Goal: Information Seeking & Learning: Learn about a topic

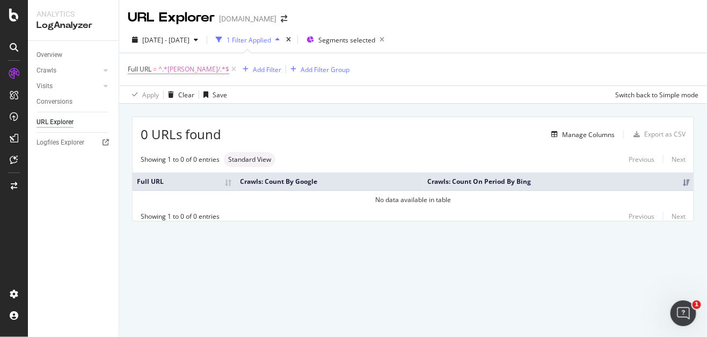
click at [633, 10] on div "URL Explorer [DOMAIN_NAME]" at bounding box center [413, 13] width 588 height 27
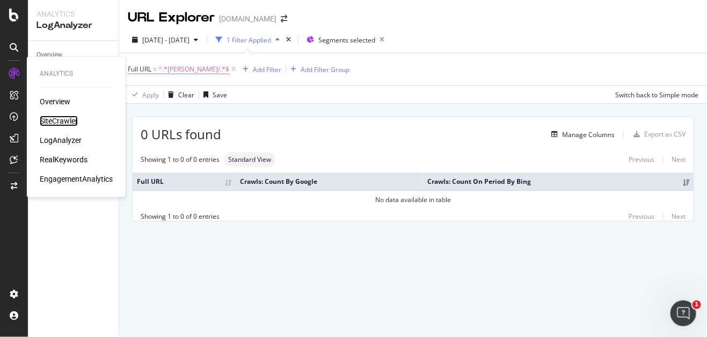
click at [77, 121] on div "SiteCrawler" at bounding box center [59, 120] width 38 height 11
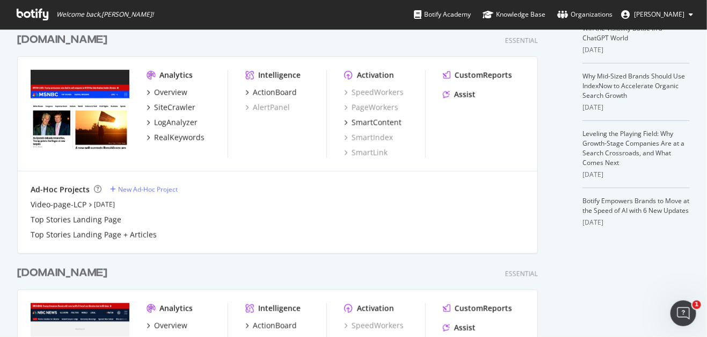
scroll to position [268, 0]
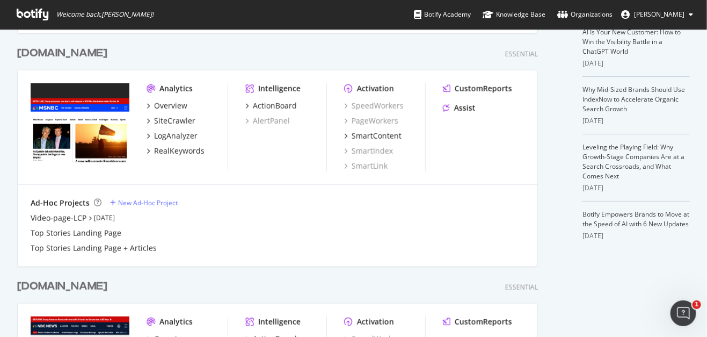
click at [62, 286] on div "[DOMAIN_NAME]" at bounding box center [62, 287] width 90 height 16
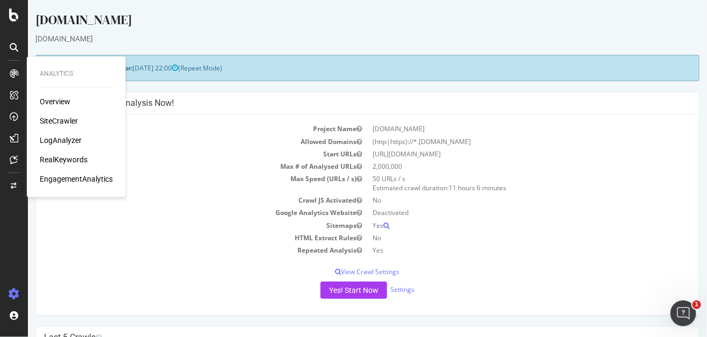
click at [59, 122] on div "SiteCrawler" at bounding box center [59, 120] width 38 height 11
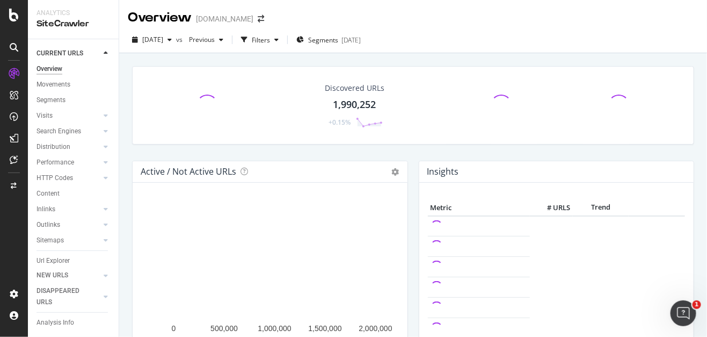
scroll to position [46, 0]
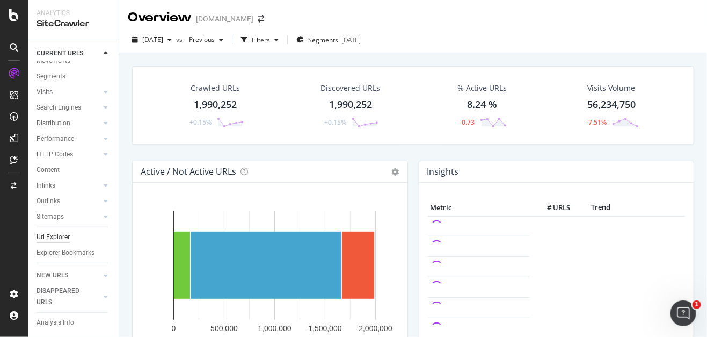
click at [62, 231] on div "Url Explorer" at bounding box center [53, 236] width 33 height 11
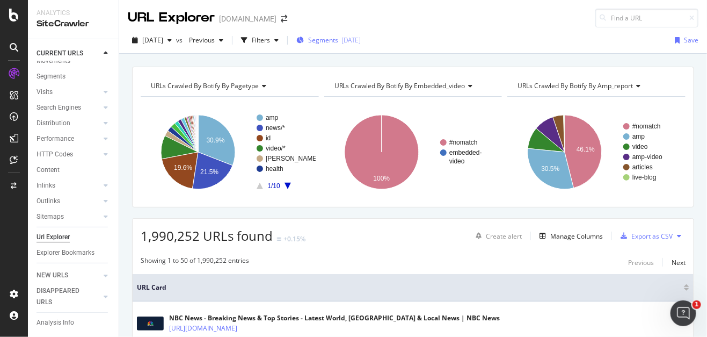
click at [358, 43] on div "Segments 2025-08-14" at bounding box center [328, 39] width 64 height 9
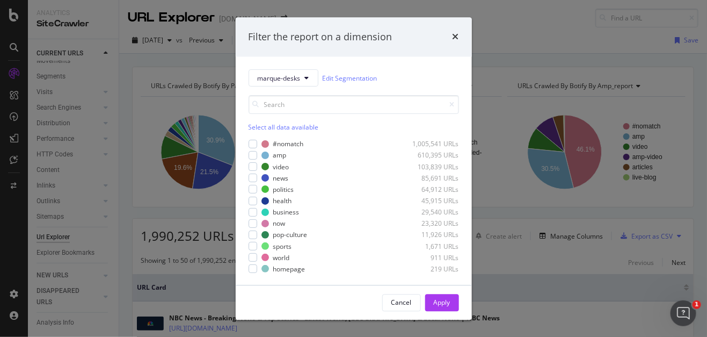
click at [545, 32] on div "Filter the report on a dimension marque-desks Edit Segmentation Select all data…" at bounding box center [353, 168] width 707 height 337
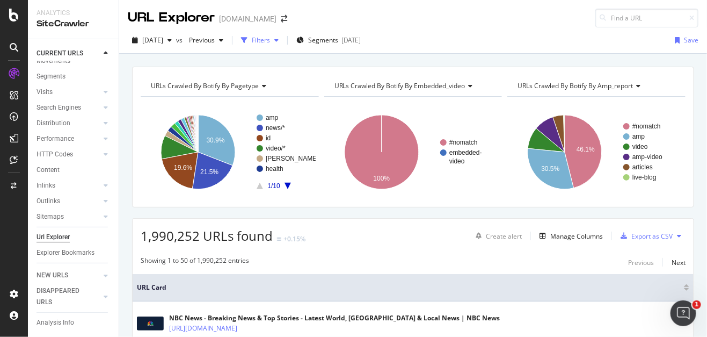
click at [270, 37] on div "Filters" at bounding box center [261, 39] width 18 height 9
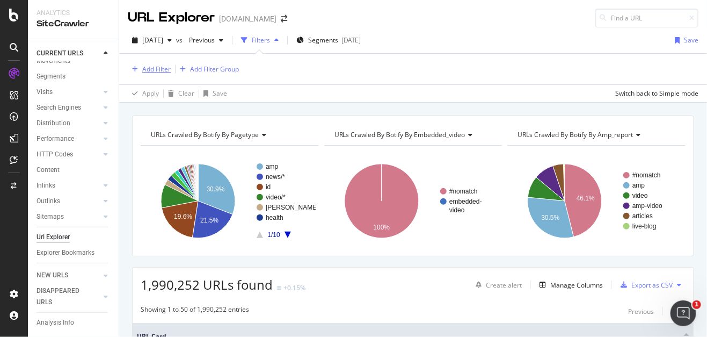
click at [136, 66] on icon "button" at bounding box center [135, 69] width 6 height 6
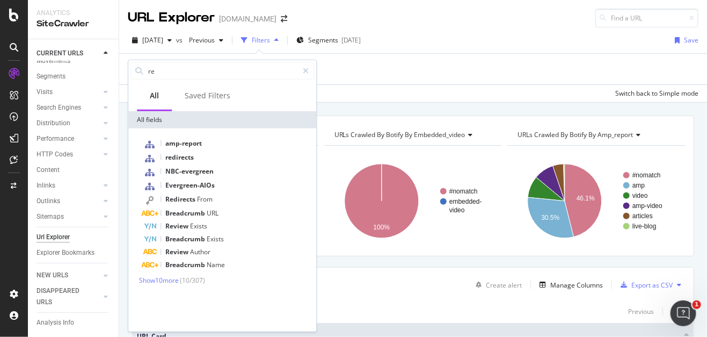
type input "r"
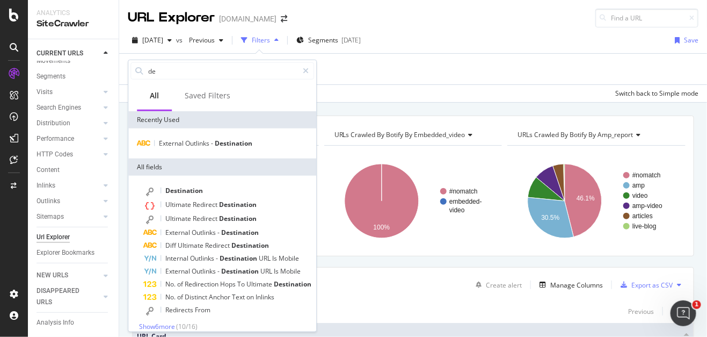
type input "d"
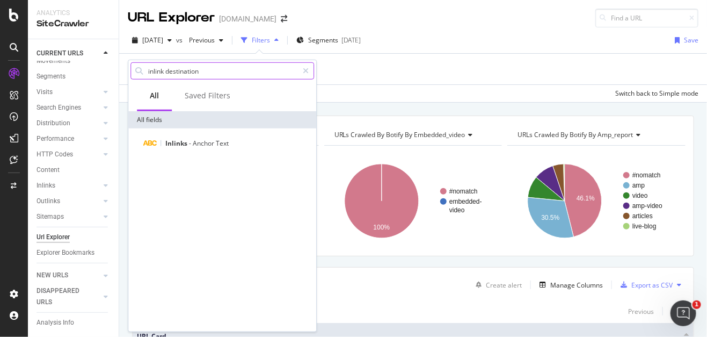
drag, startPoint x: 165, startPoint y: 70, endPoint x: 135, endPoint y: 71, distance: 30.1
click at [135, 71] on div "inlink destination" at bounding box center [222, 70] width 184 height 17
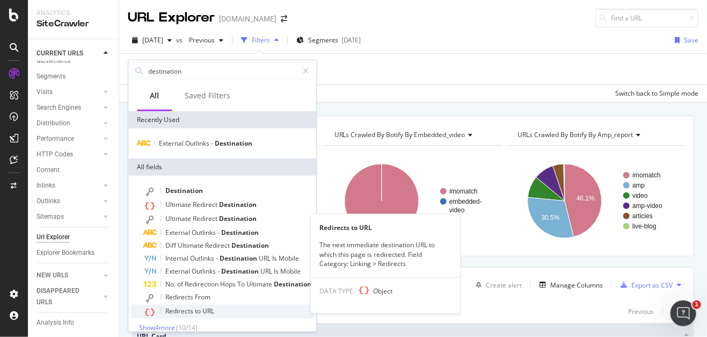
scroll to position [8, 0]
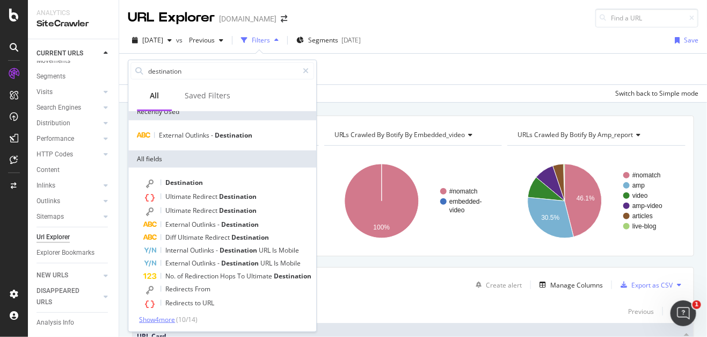
click at [159, 319] on span "Show 4 more" at bounding box center [157, 319] width 36 height 9
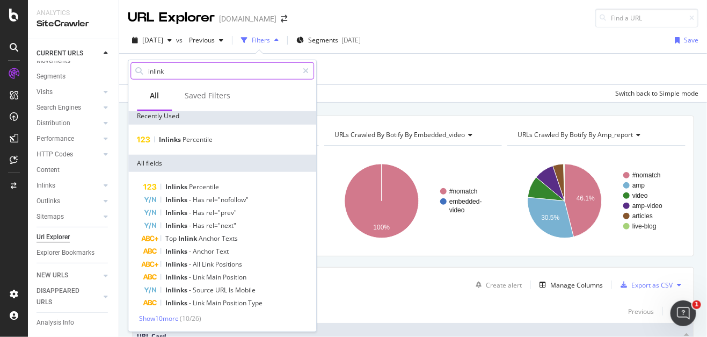
scroll to position [3, 0]
type input "inlink"
click at [162, 315] on span "Show 10 more" at bounding box center [159, 319] width 40 height 9
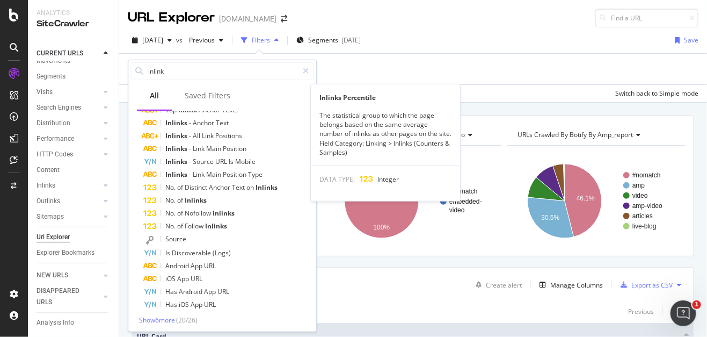
scroll to position [133, 0]
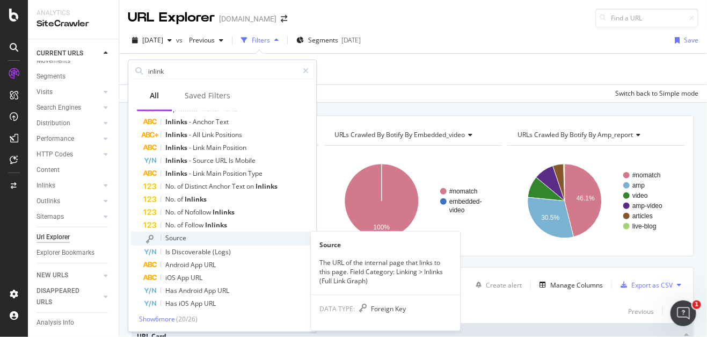
click at [167, 239] on span "Source" at bounding box center [175, 237] width 21 height 9
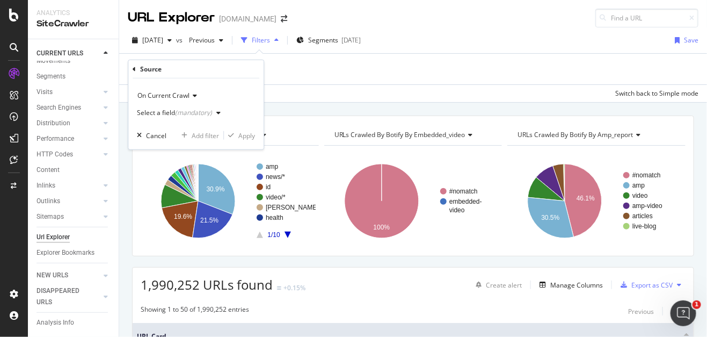
click at [177, 112] on div "(mandatory)" at bounding box center [193, 112] width 37 height 9
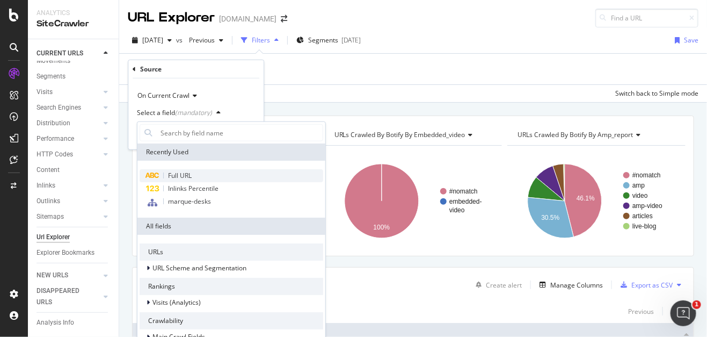
click at [180, 175] on span "Full URL" at bounding box center [180, 175] width 24 height 9
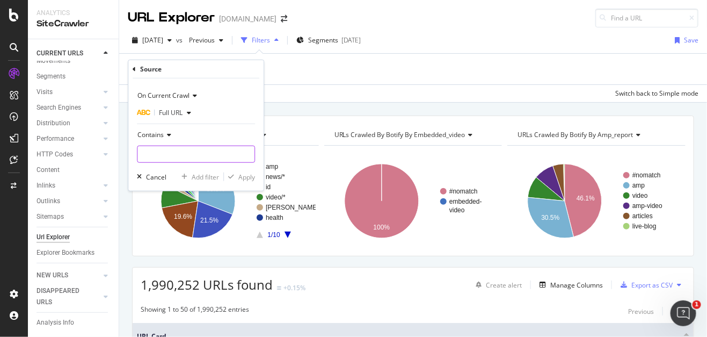
click at [153, 150] on input "text" at bounding box center [195, 153] width 117 height 17
type input "/akam/"
click at [238, 174] on div "Apply" at bounding box center [246, 176] width 17 height 9
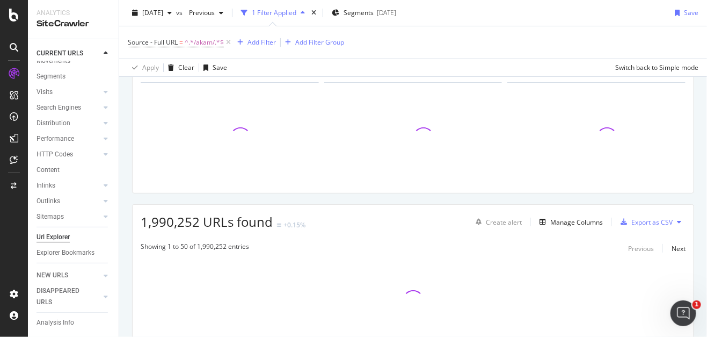
scroll to position [67, 0]
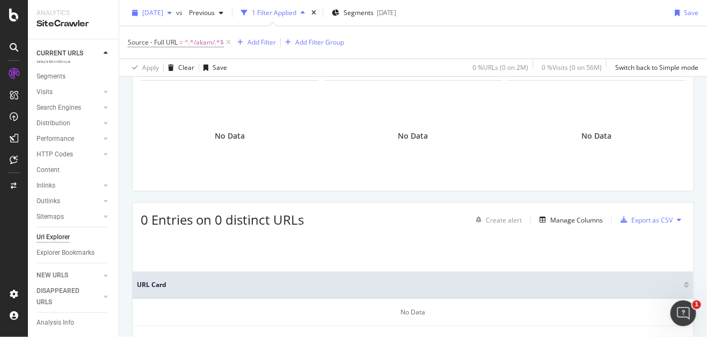
click at [163, 13] on span "2025 Aug. 3rd" at bounding box center [152, 12] width 21 height 9
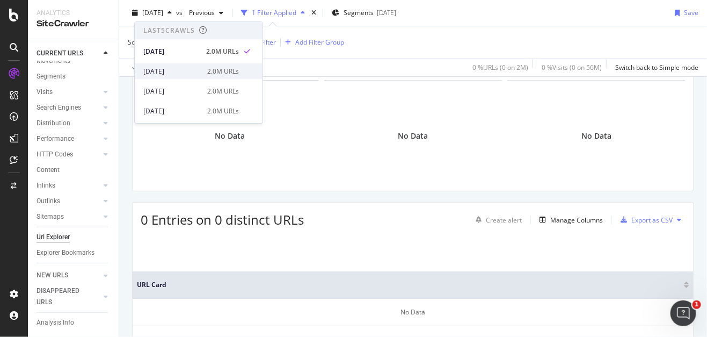
click at [187, 70] on div "2025 Jul. 20th" at bounding box center [171, 72] width 57 height 10
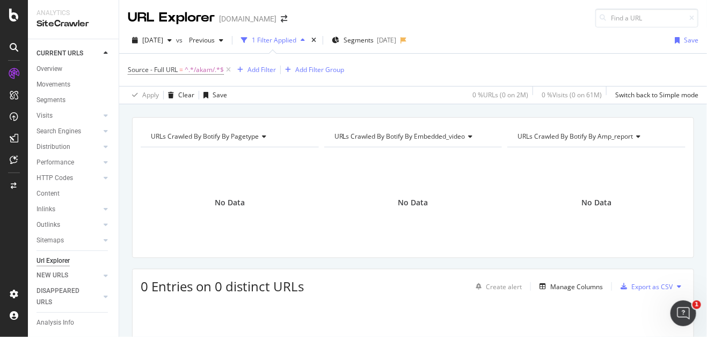
click at [123, 82] on div "Source - Full URL = ^.*/akam/.*$ Add Filter Add Filter Group Apply Clear Save 0…" at bounding box center [413, 78] width 588 height 50
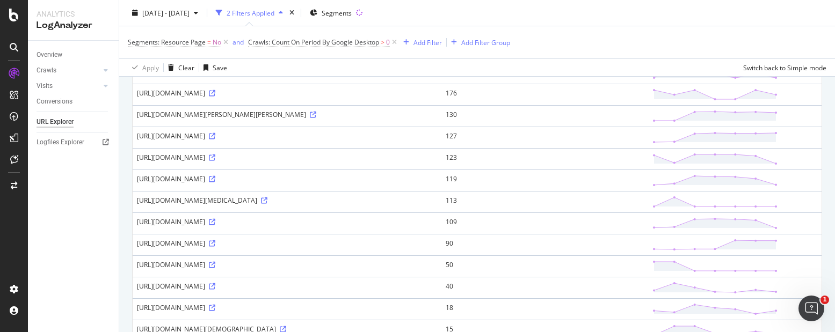
scroll to position [268, 0]
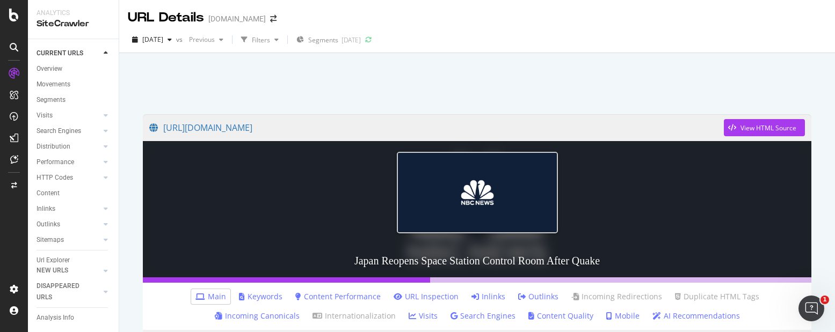
click at [806, 81] on div at bounding box center [477, 81] width 690 height 46
